Goal: Navigation & Orientation: Find specific page/section

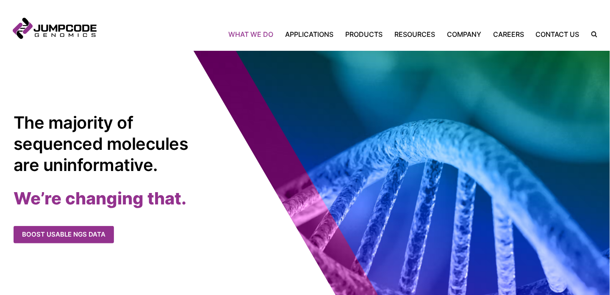
click at [261, 33] on link "What We Do" at bounding box center [253, 34] width 51 height 10
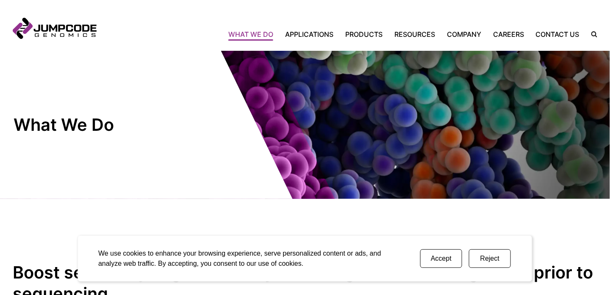
click at [444, 255] on button "Accept" at bounding box center [441, 259] width 42 height 19
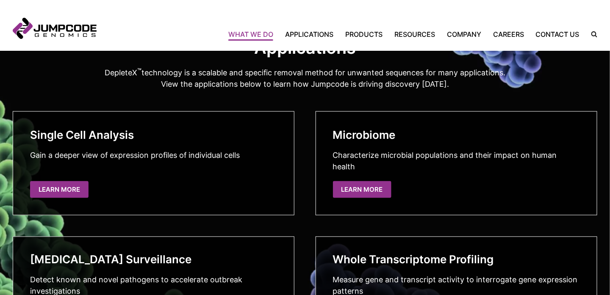
scroll to position [1398, 0]
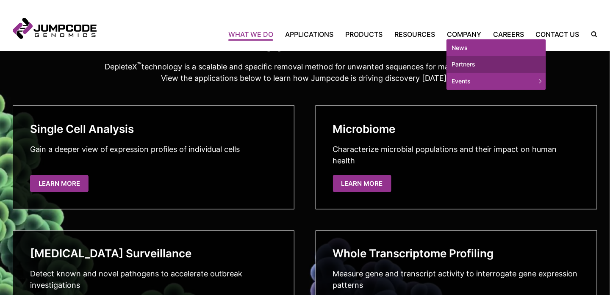
click at [464, 64] on link "Partners" at bounding box center [497, 64] width 100 height 17
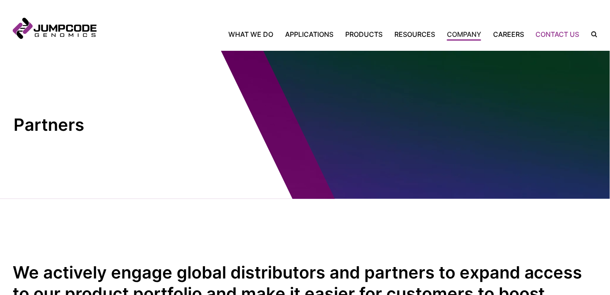
click at [557, 35] on link "Contact Us" at bounding box center [558, 34] width 56 height 10
